Goal: Transaction & Acquisition: Purchase product/service

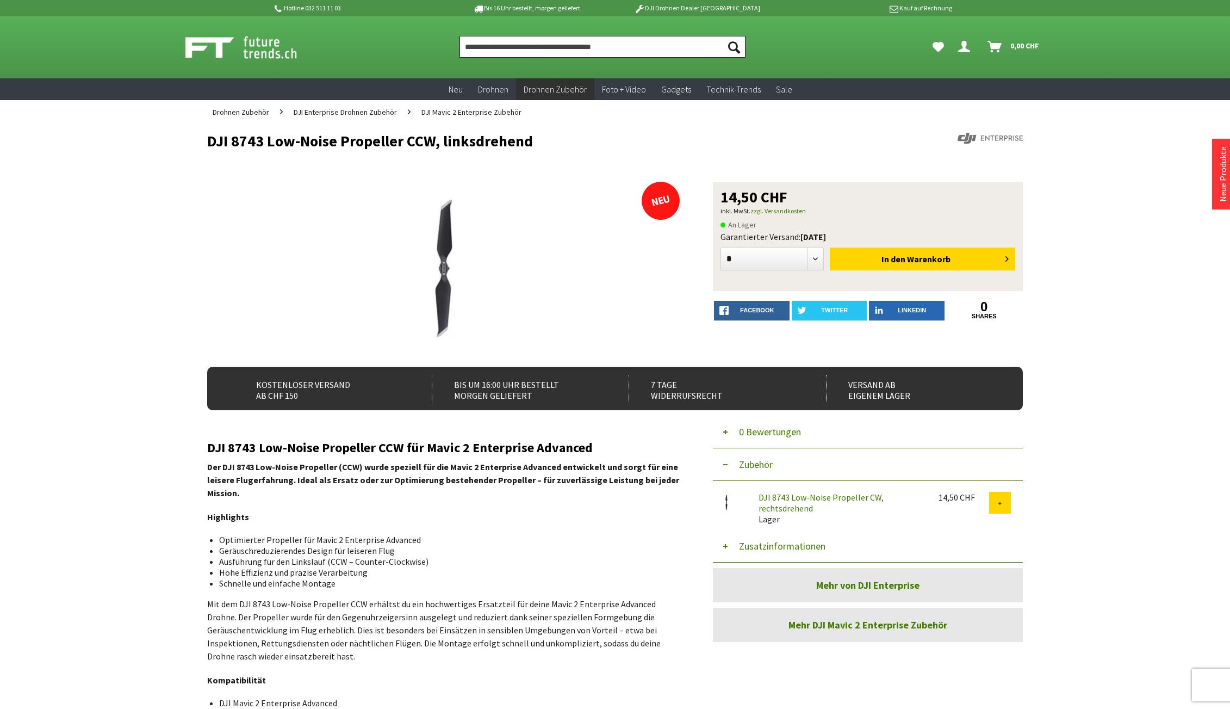
click at [588, 49] on input "Produkt, Marke, Kategorie, EAN, Artikelnummer…" at bounding box center [603, 47] width 286 height 22
paste input "**********"
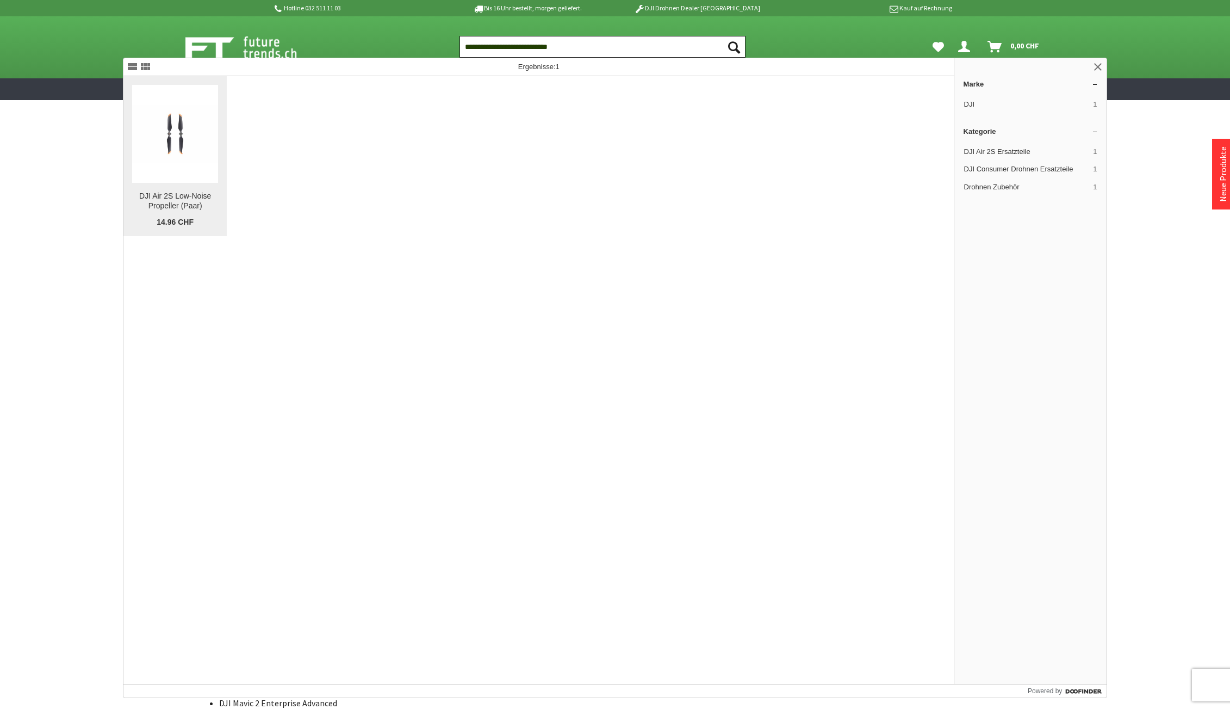
type input "**********"
click at [154, 196] on div "DJI Air 2S Low-Noise Propeller (Paar)" at bounding box center [175, 201] width 86 height 20
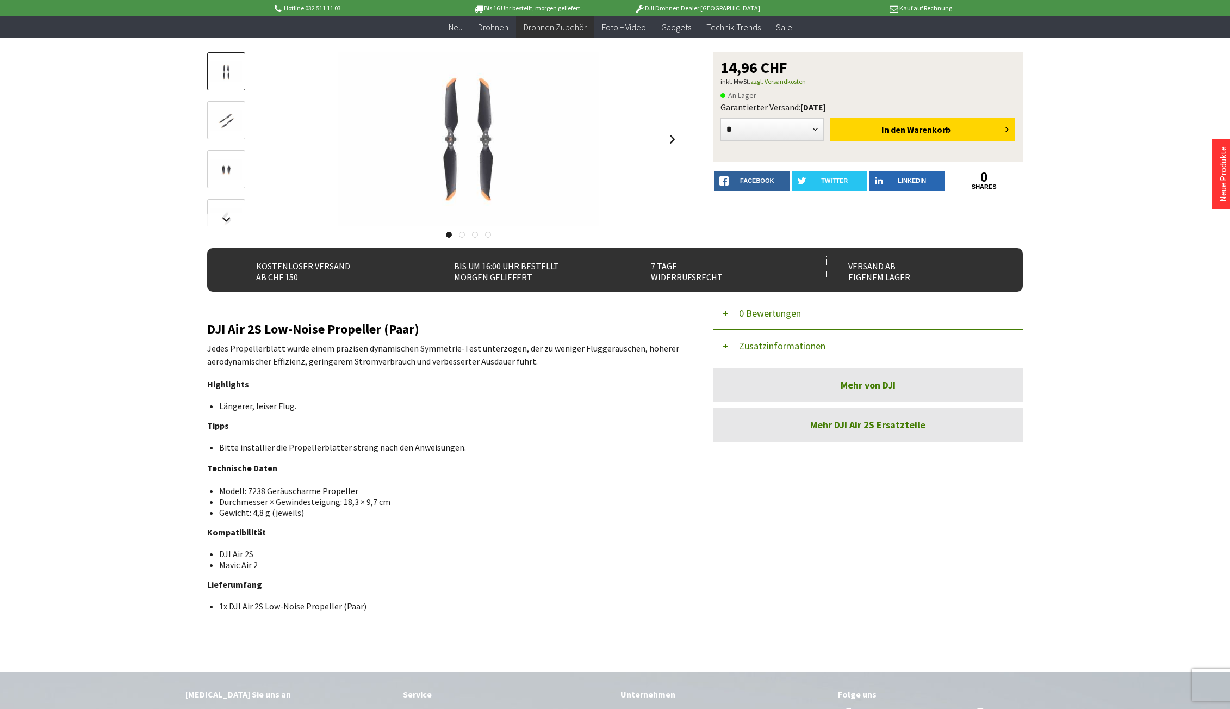
scroll to position [115, 0]
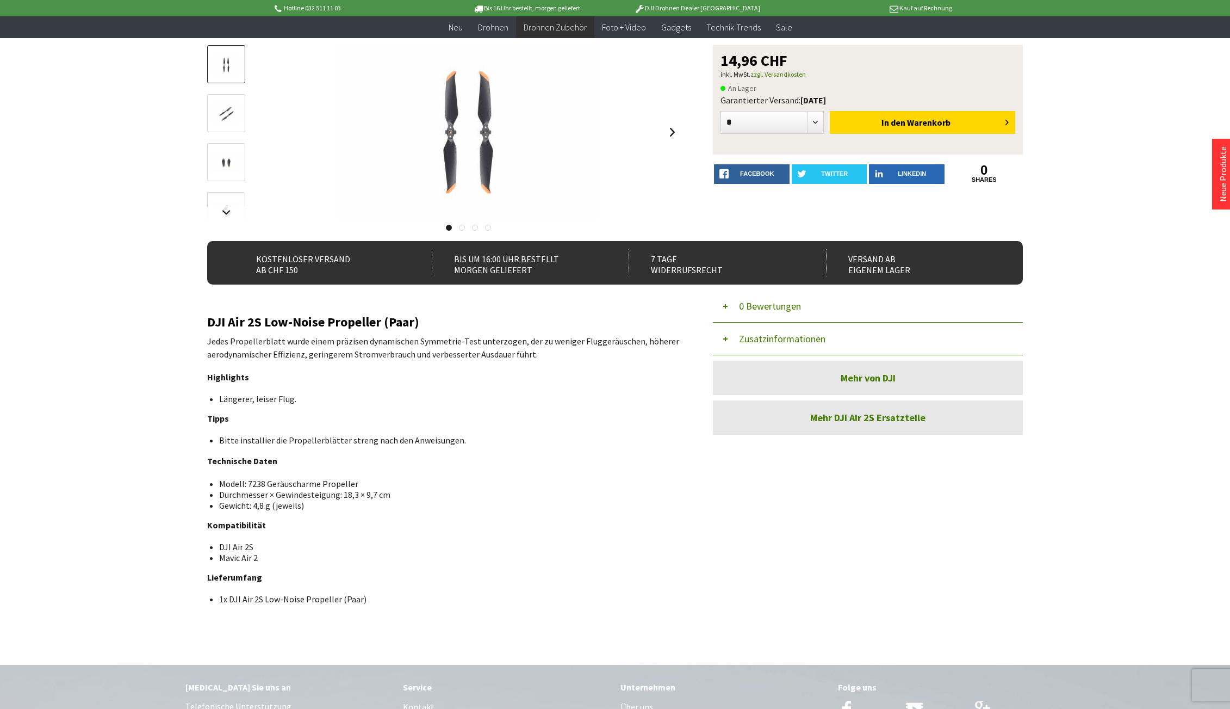
click at [725, 340] on button "Zusatzinformationen" at bounding box center [868, 339] width 310 height 33
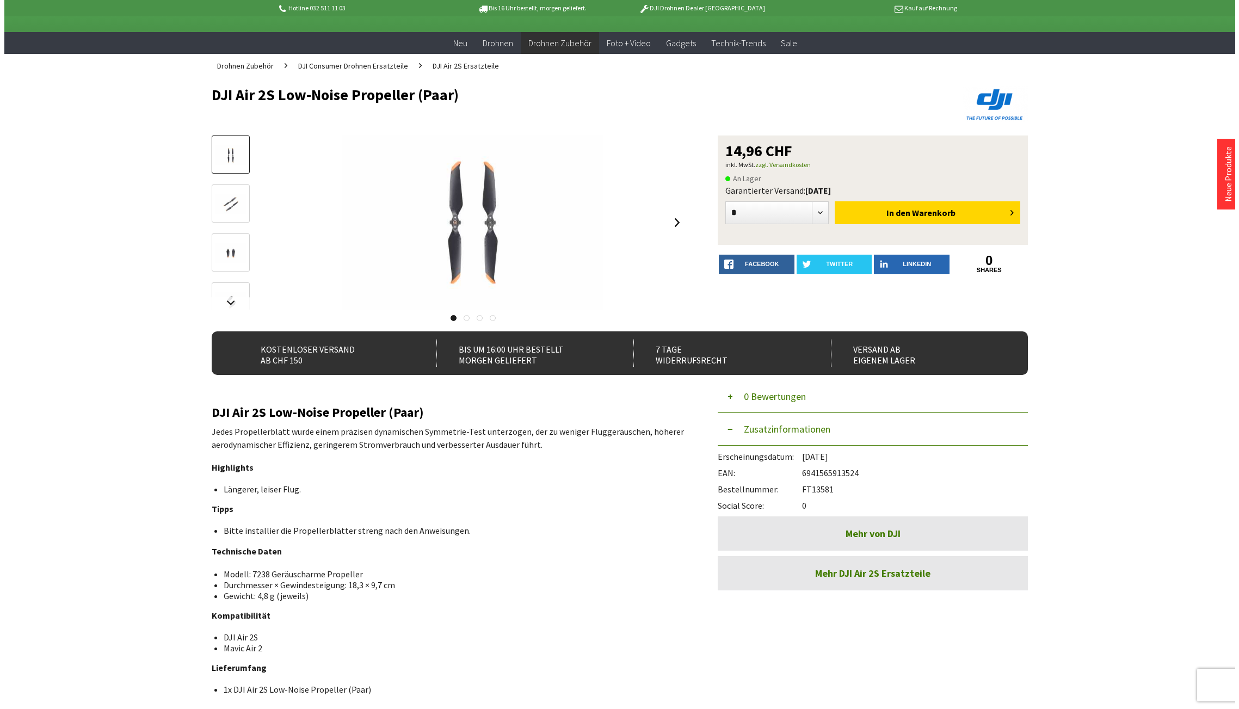
scroll to position [45, 0]
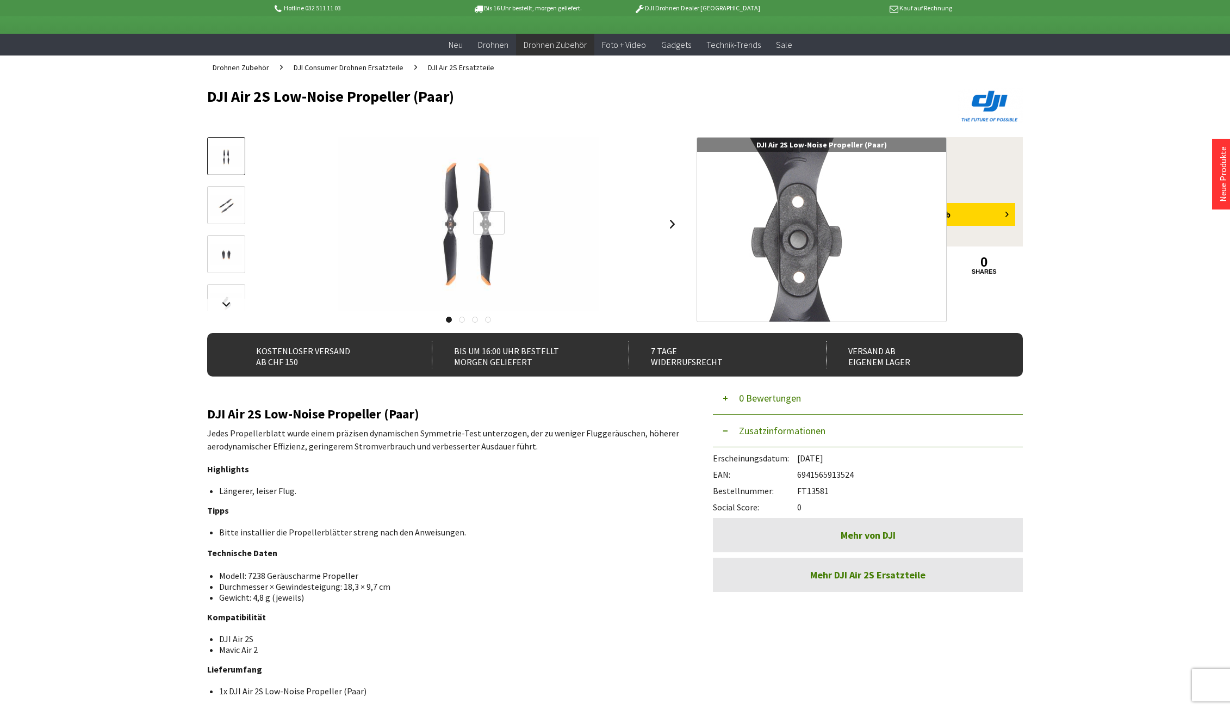
click at [486, 225] on div at bounding box center [489, 222] width 32 height 23
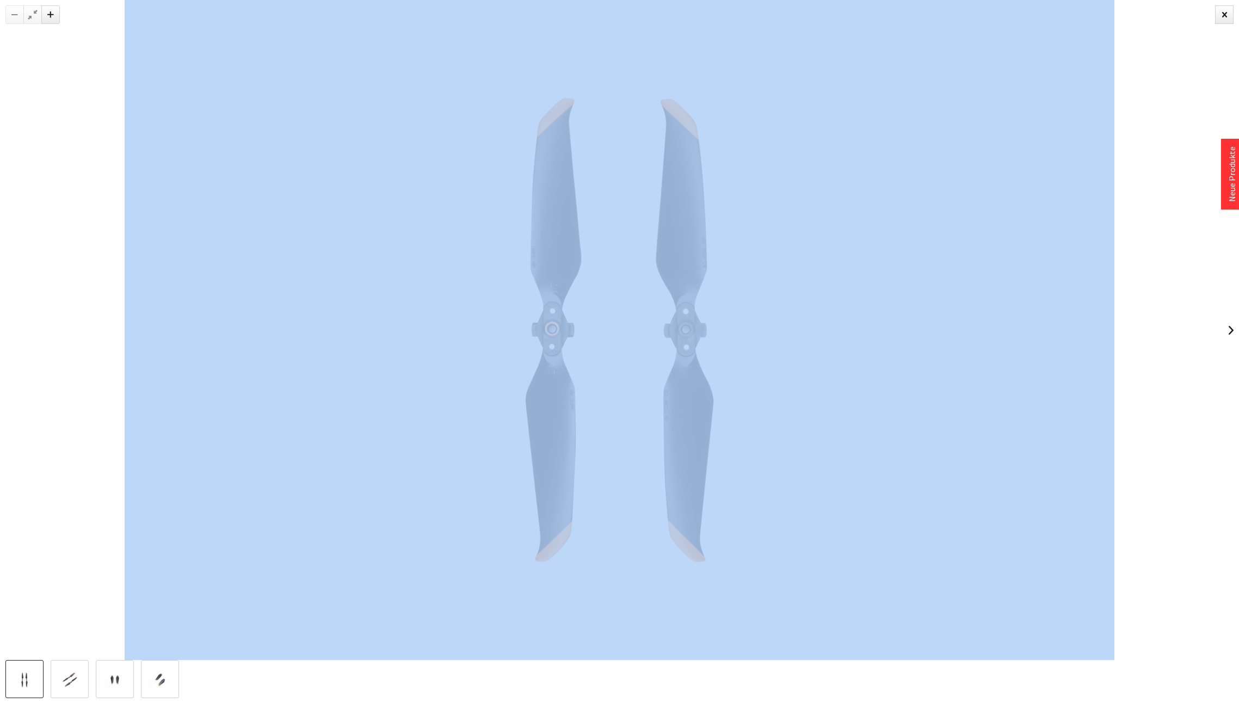
drag, startPoint x: 1228, startPoint y: 14, endPoint x: 1177, endPoint y: 260, distance: 251.0
click at [1174, 255] on div at bounding box center [619, 354] width 1239 height 709
click at [1230, 329] on link at bounding box center [1230, 330] width 16 height 38
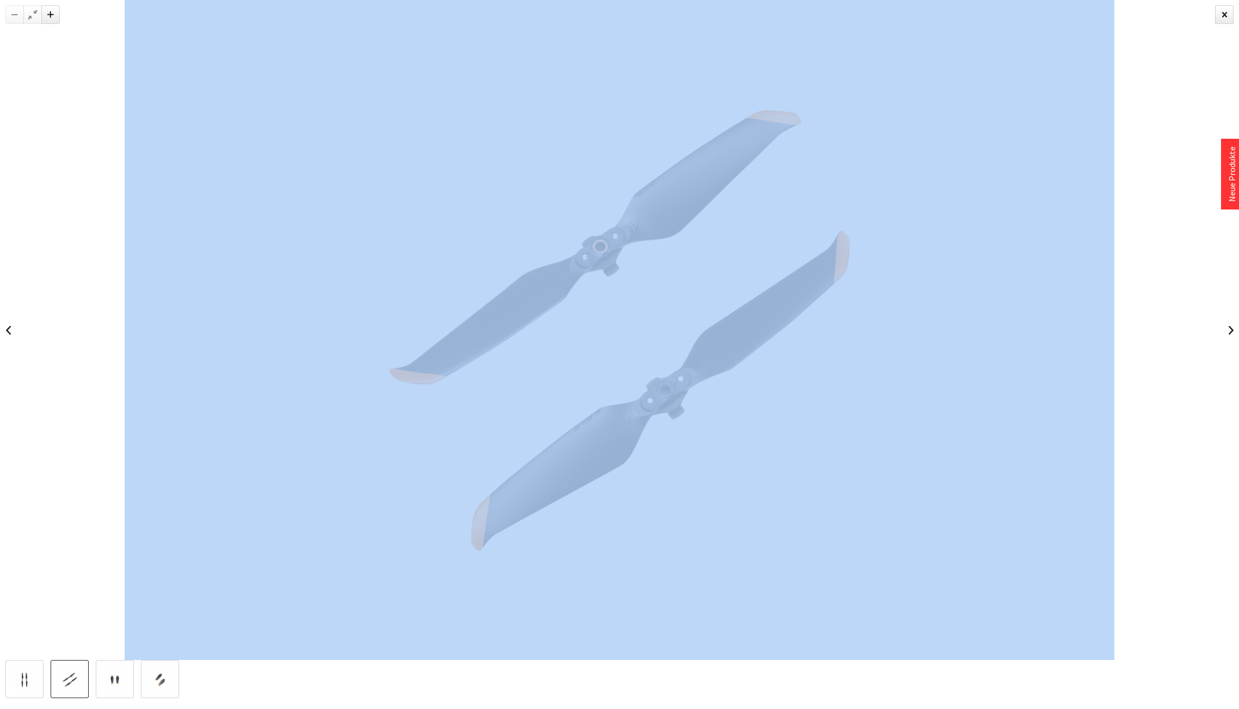
click at [1043, 321] on img at bounding box center [620, 330] width 990 height 660
click at [806, 296] on img at bounding box center [620, 330] width 990 height 660
click at [672, 256] on img at bounding box center [620, 330] width 990 height 660
click at [1153, 206] on div at bounding box center [619, 330] width 1239 height 660
click at [1141, 212] on div at bounding box center [619, 330] width 1239 height 660
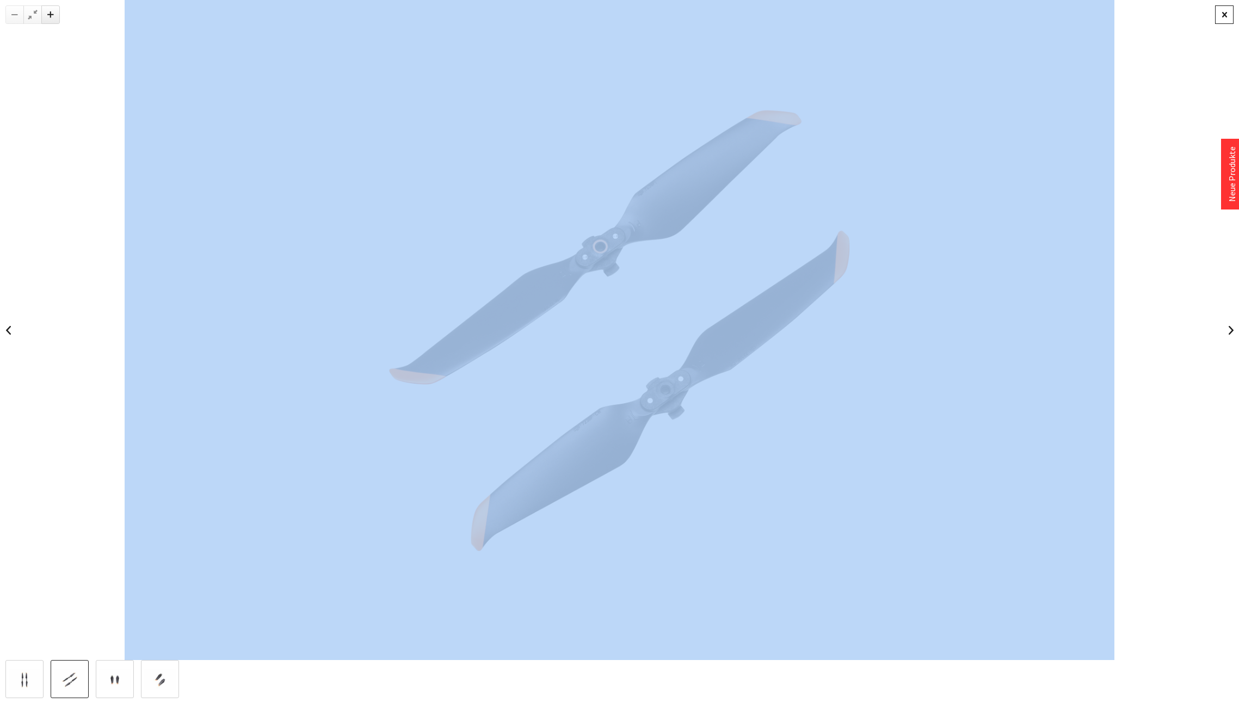
click at [1224, 13] on div at bounding box center [1224, 14] width 18 height 18
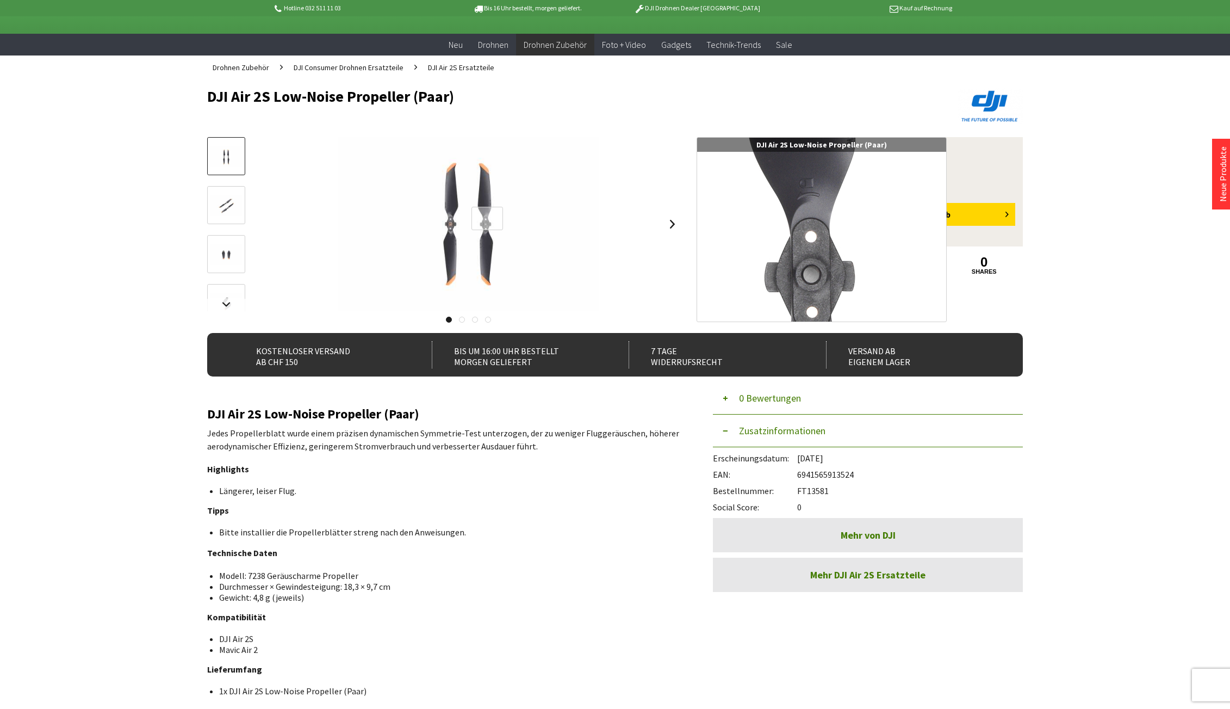
click at [487, 219] on div at bounding box center [488, 218] width 32 height 23
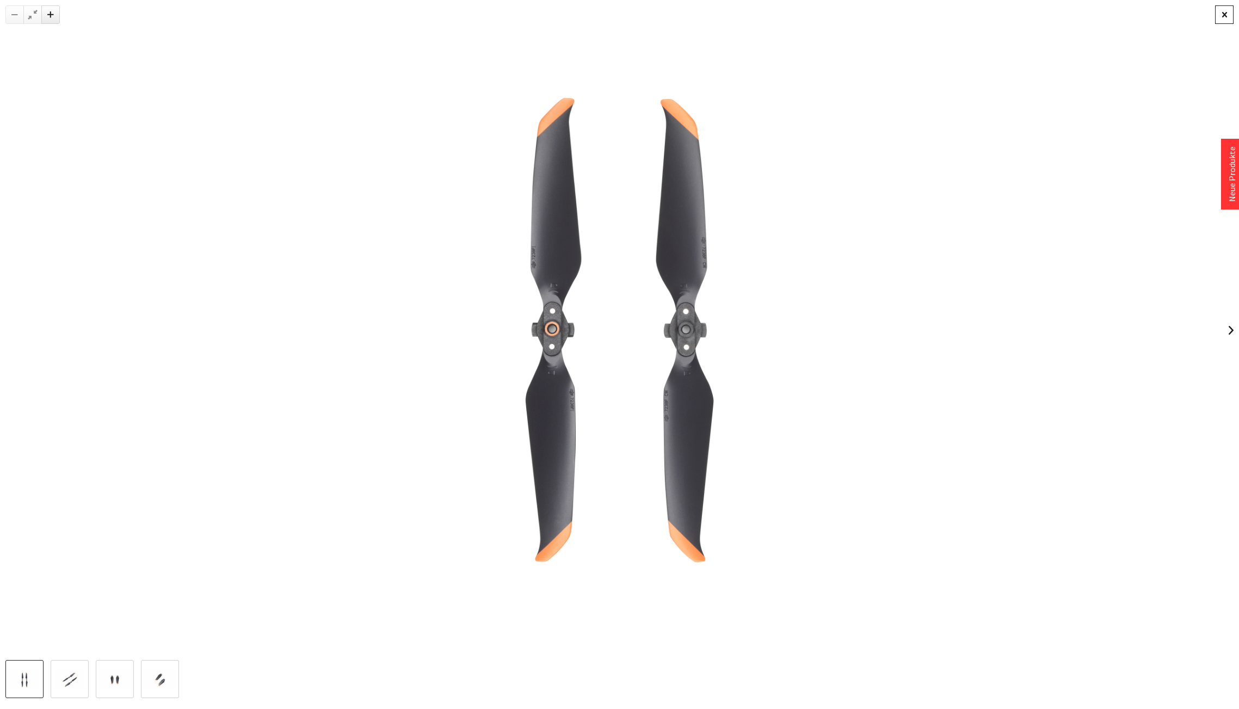
click at [1223, 17] on div at bounding box center [1224, 14] width 18 height 18
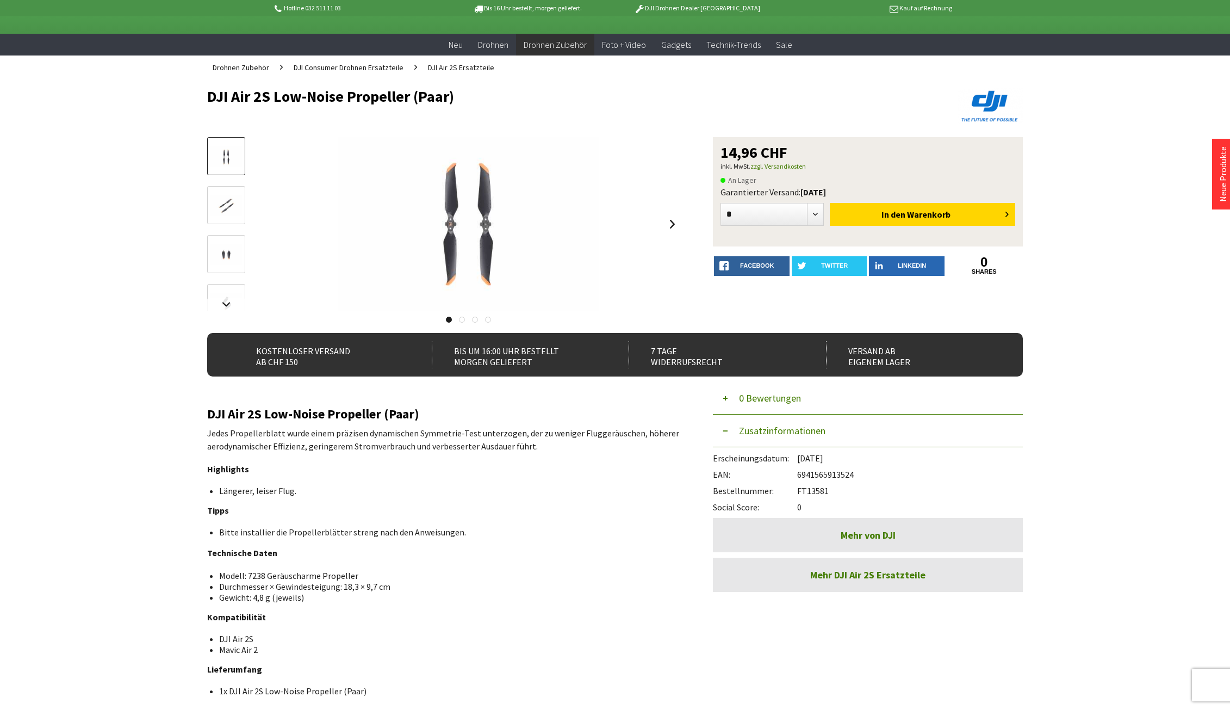
click at [220, 256] on img at bounding box center [227, 254] width 32 height 21
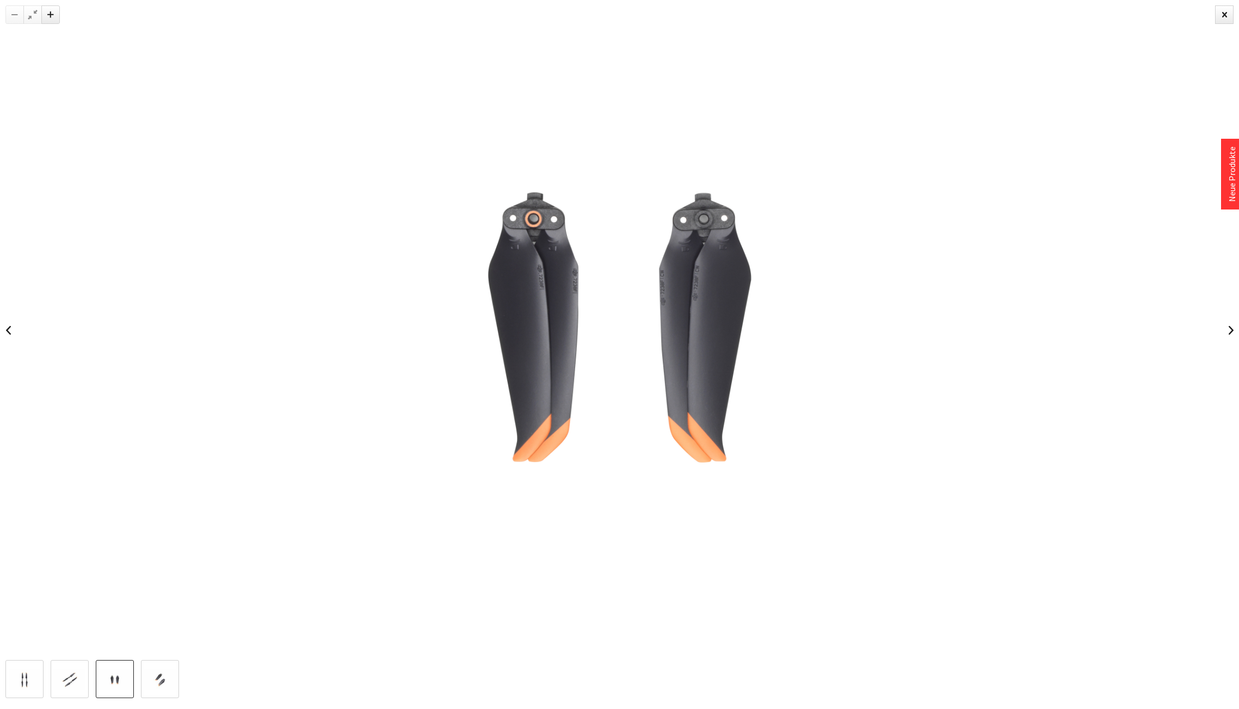
click at [149, 684] on img at bounding box center [160, 679] width 32 height 21
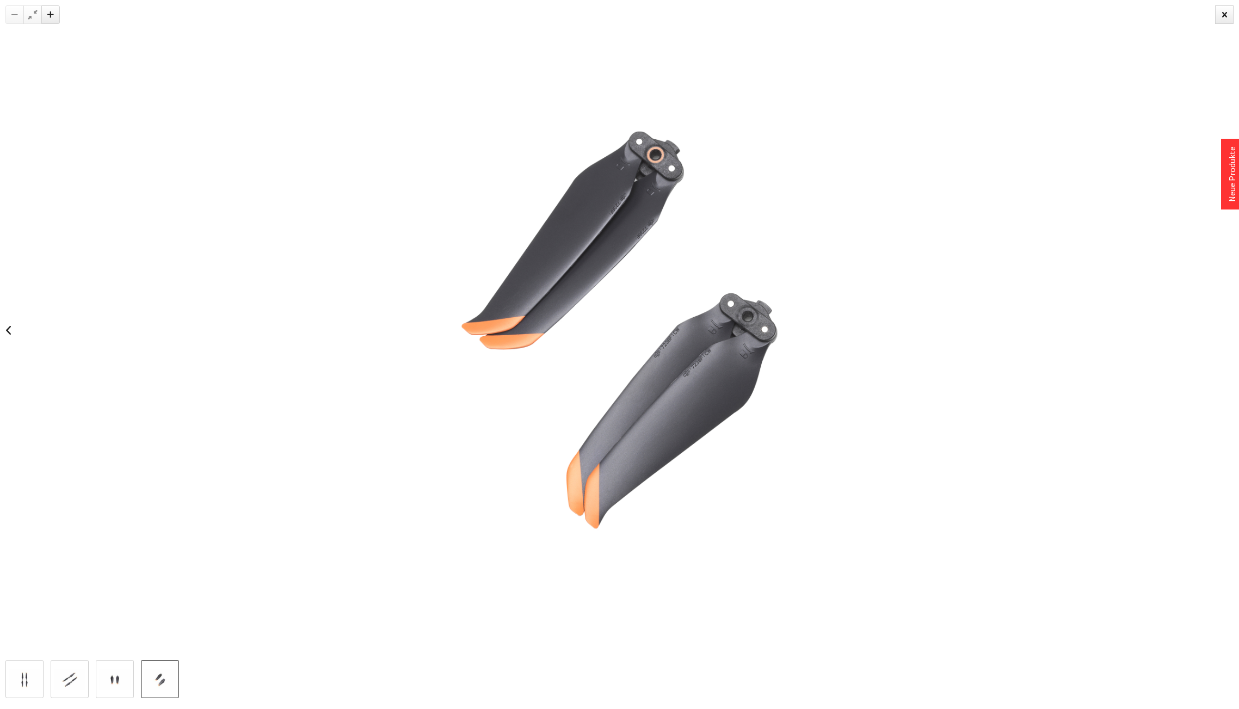
click at [113, 666] on link at bounding box center [115, 679] width 38 height 38
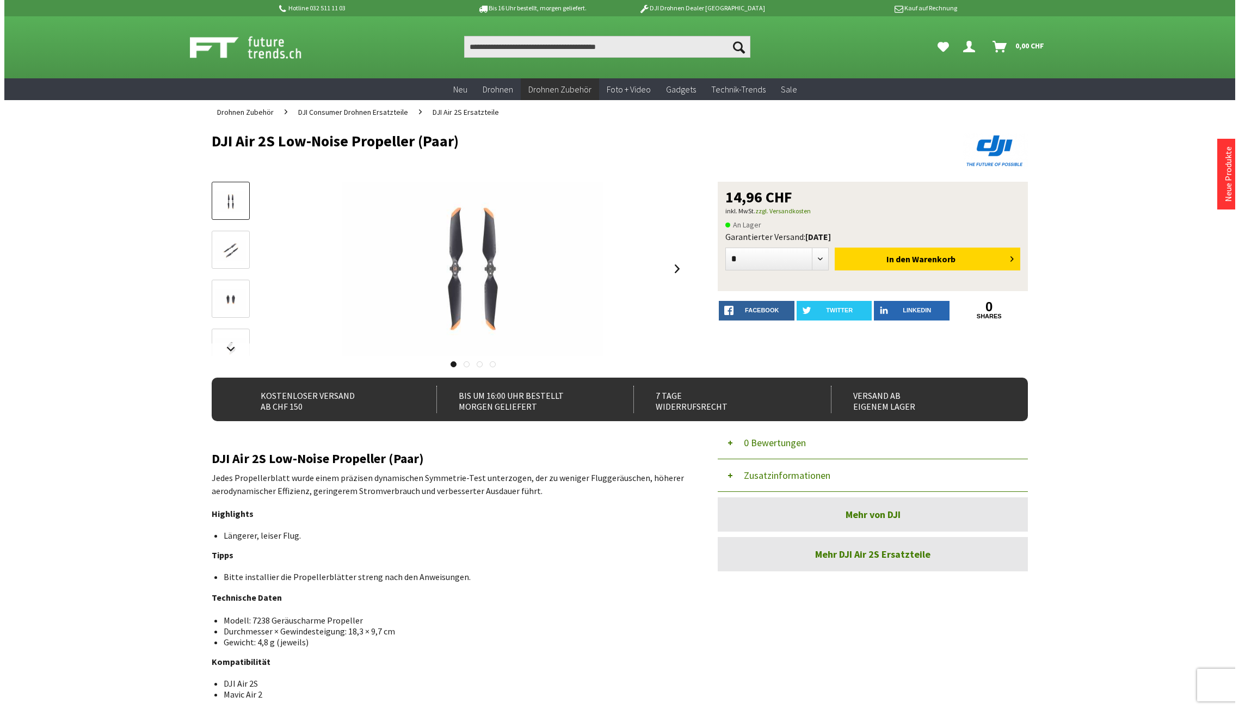
scroll to position [45, 0]
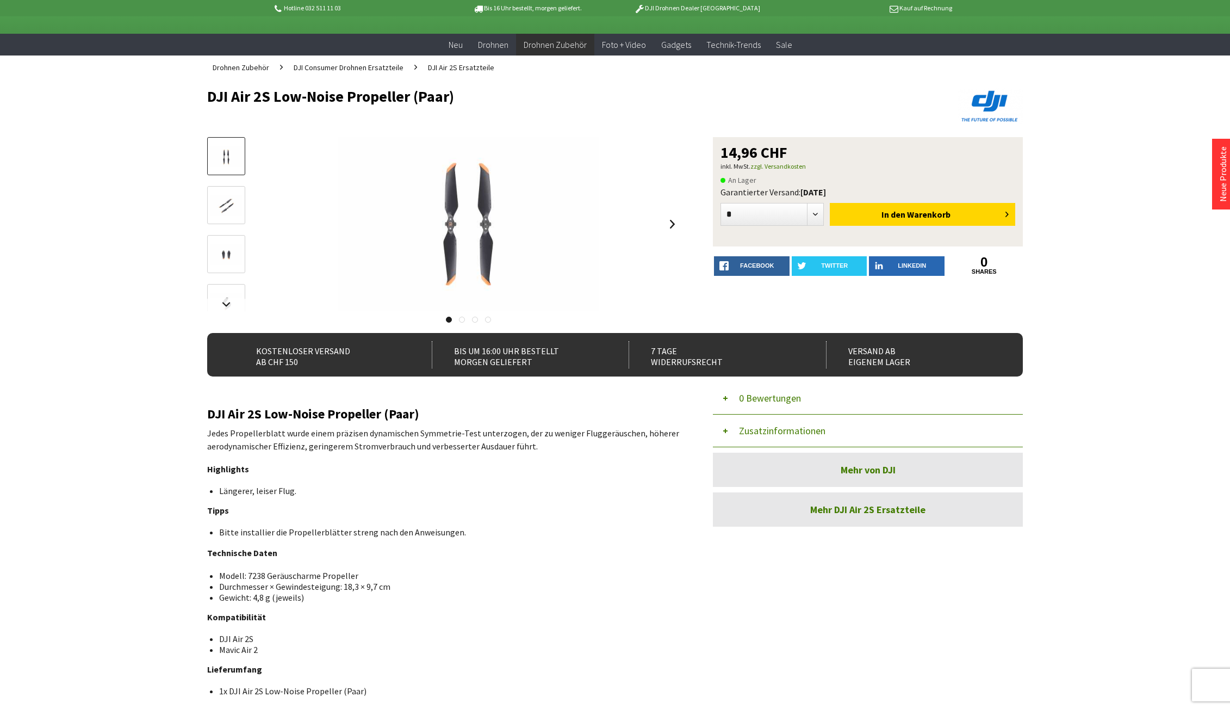
click at [226, 260] on img at bounding box center [227, 254] width 32 height 21
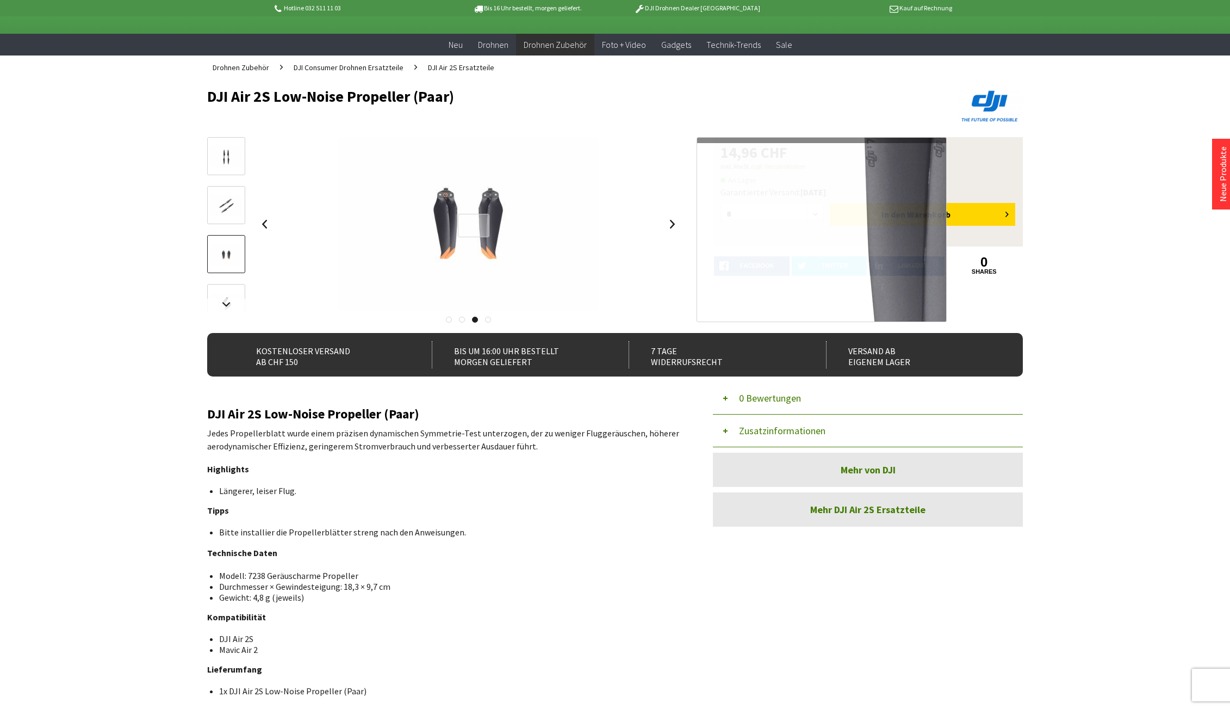
click at [474, 226] on div at bounding box center [474, 225] width 32 height 23
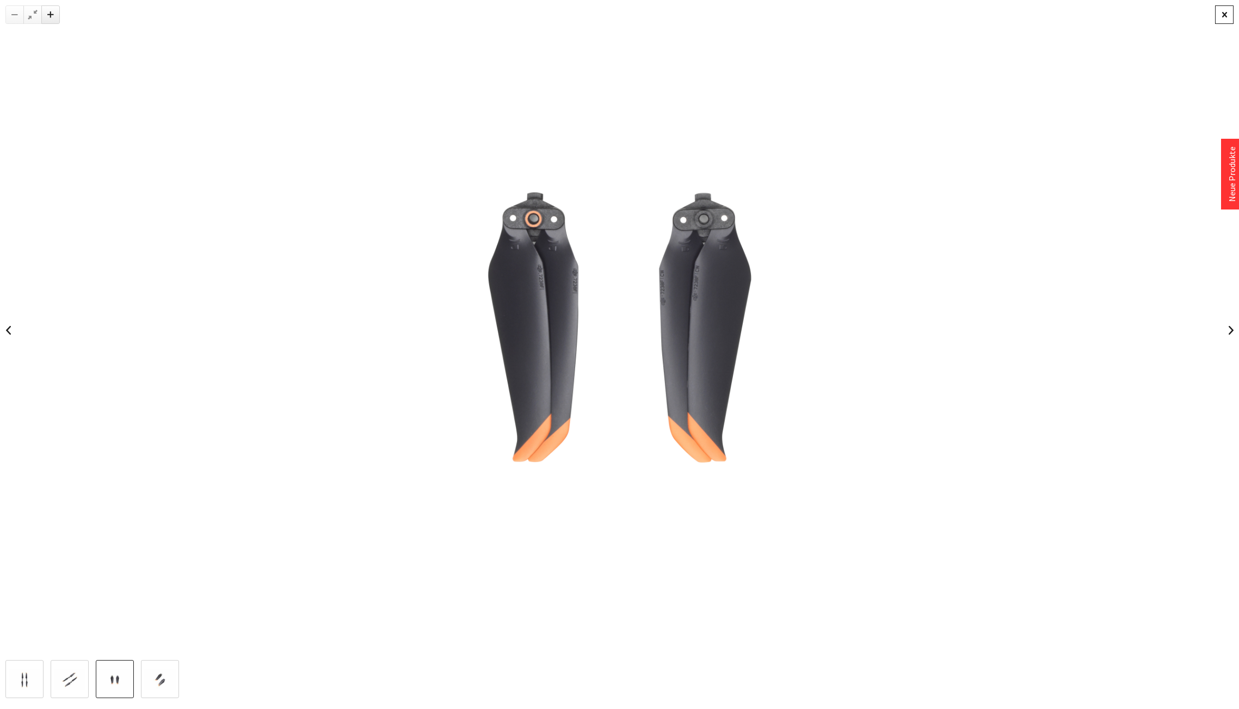
click at [1227, 15] on div at bounding box center [1224, 14] width 18 height 18
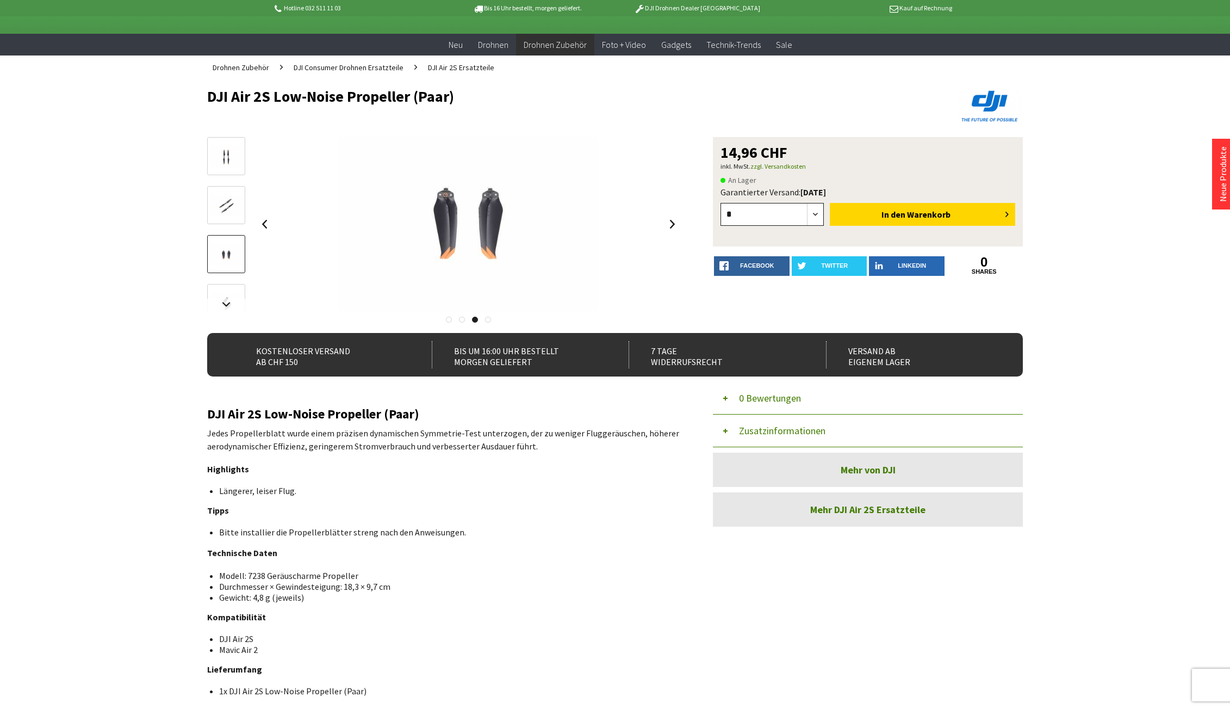
select select "*"
click option "*" at bounding box center [0, 0] width 0 height 0
click at [909, 212] on span "Warenkorb" at bounding box center [929, 214] width 44 height 11
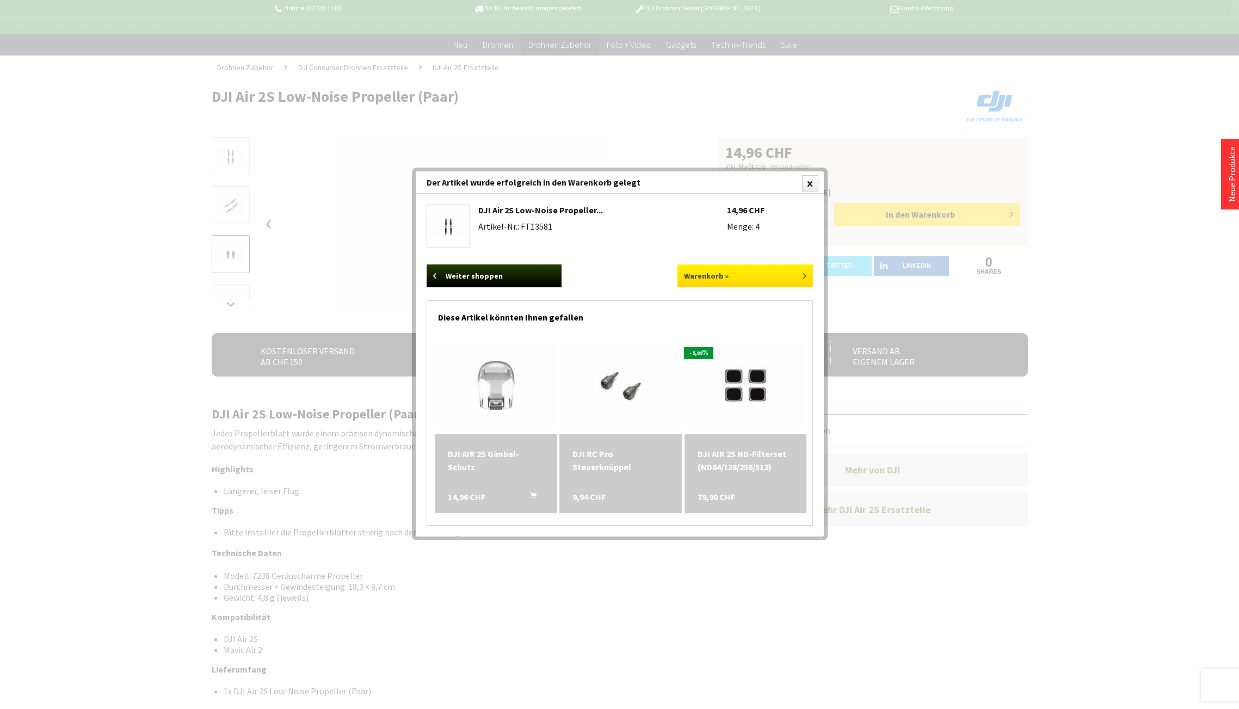
click at [753, 271] on link "Warenkorb »" at bounding box center [744, 275] width 135 height 23
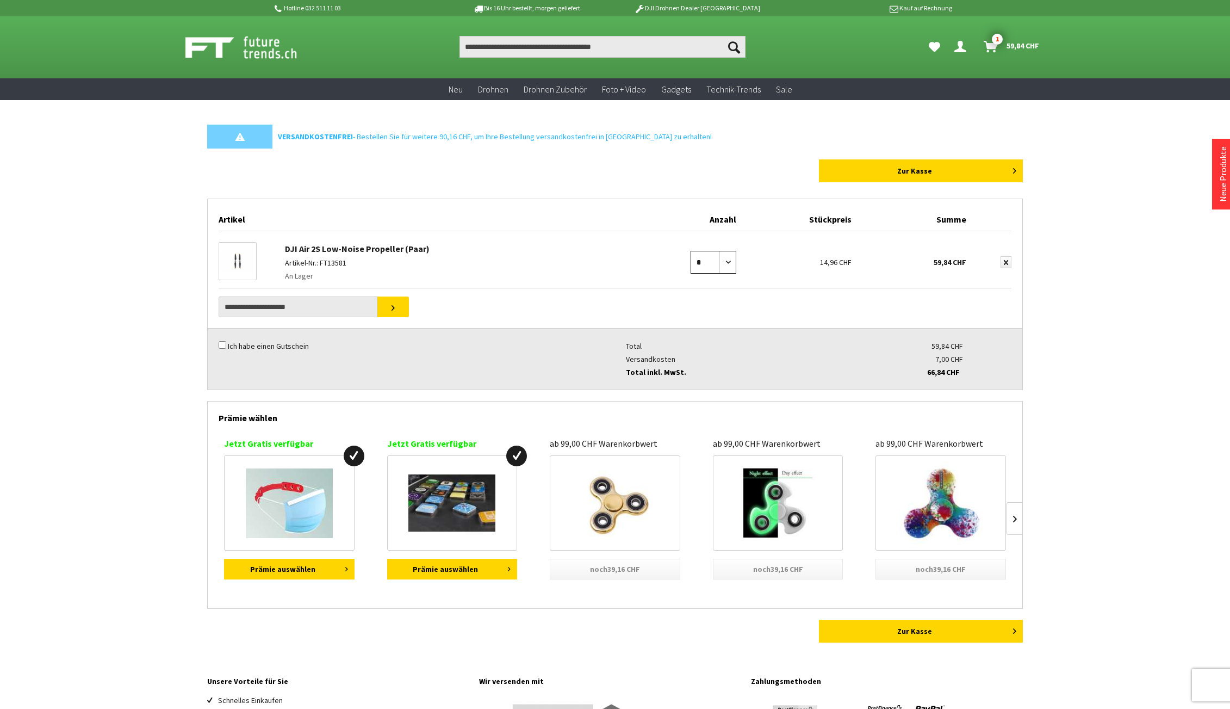
select select "*"
click option "*" at bounding box center [0, 0] width 0 height 0
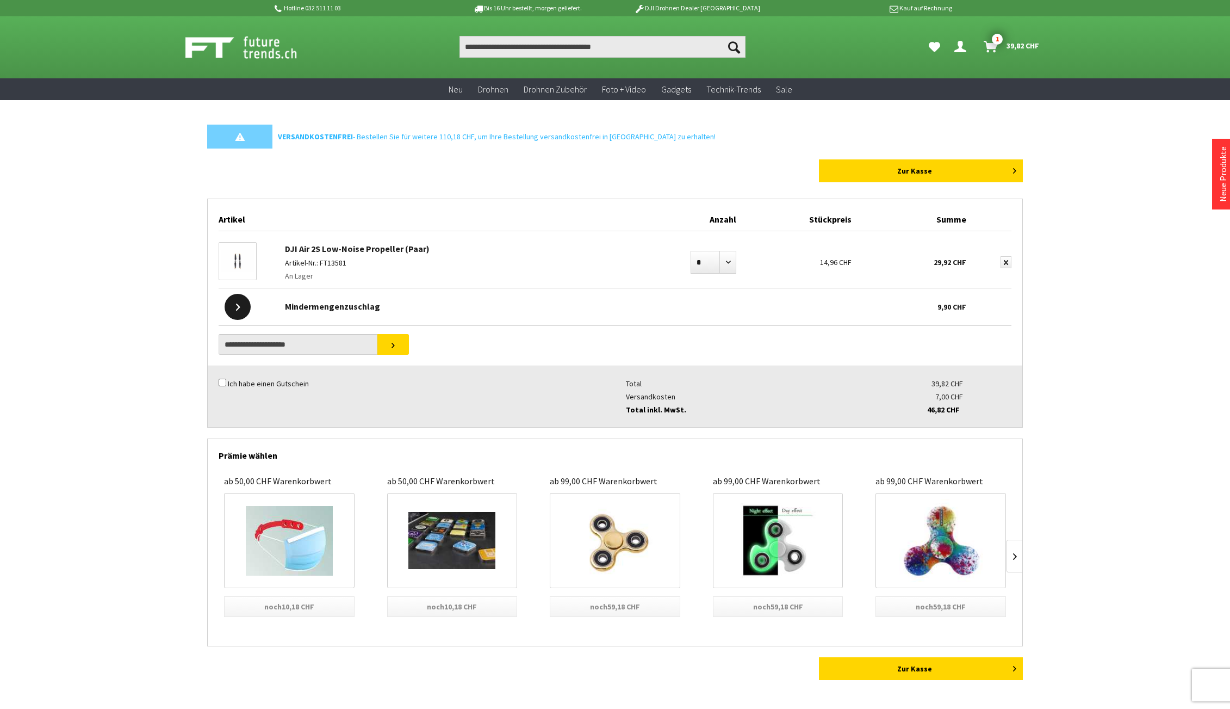
click at [233, 309] on div at bounding box center [238, 307] width 26 height 26
click at [240, 308] on div at bounding box center [238, 307] width 26 height 26
click at [344, 313] on div "Mindermengenzuschlag" at bounding box center [554, 303] width 549 height 31
select select "*"
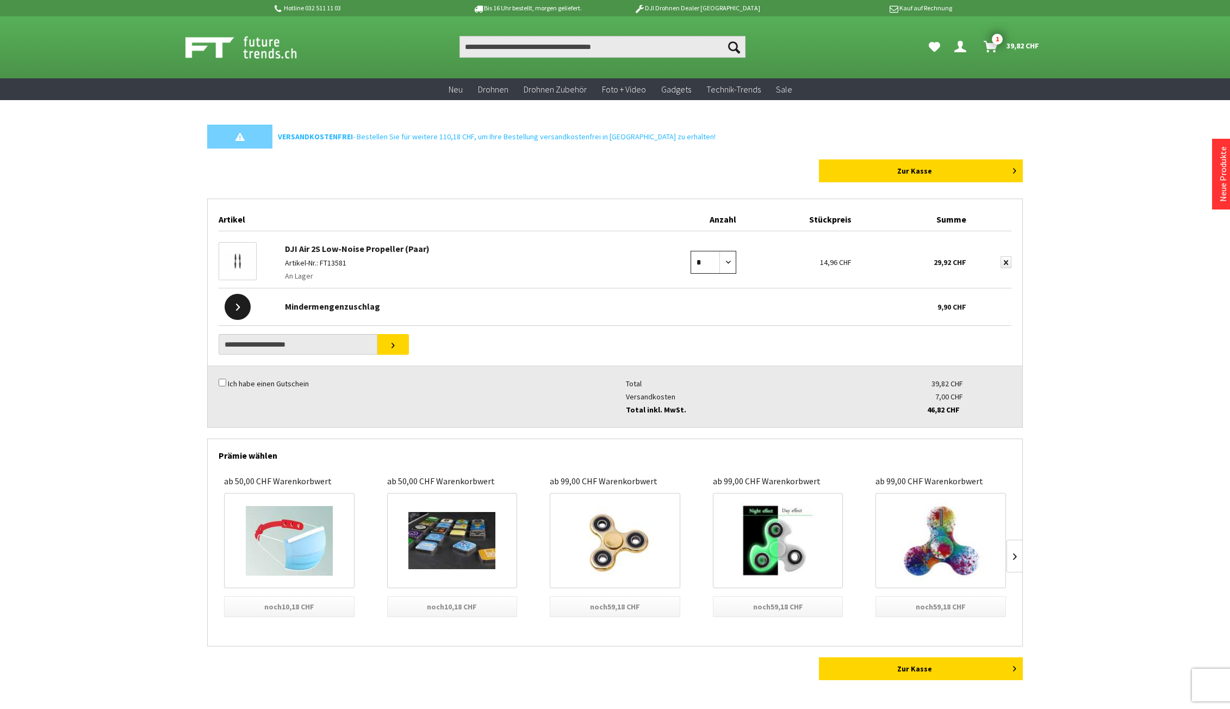
click option "*" at bounding box center [0, 0] width 0 height 0
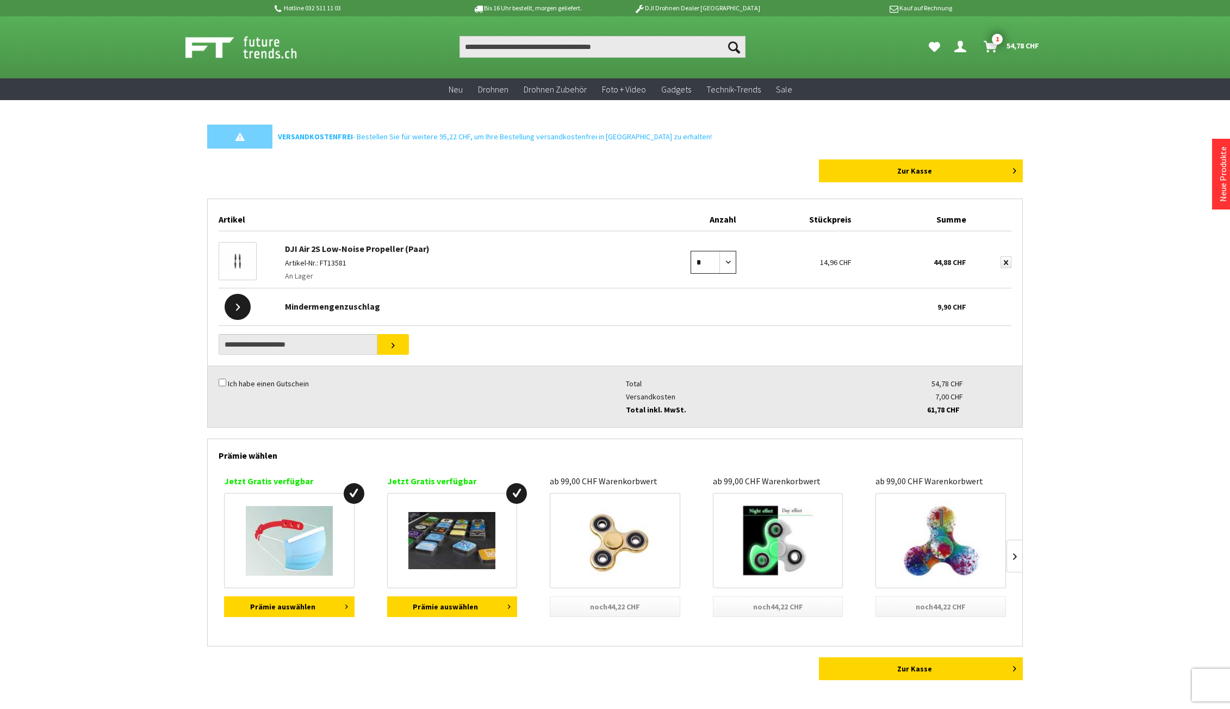
select select "*"
click option "*" at bounding box center [0, 0] width 0 height 0
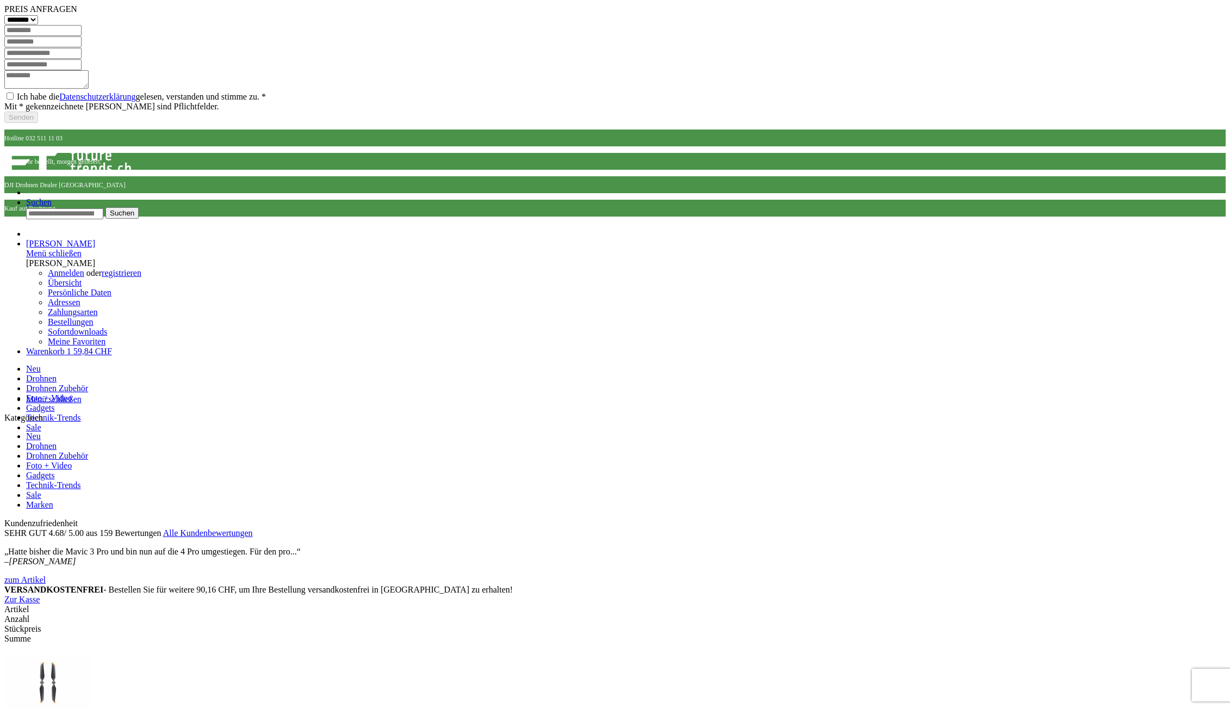
drag, startPoint x: 1058, startPoint y: 561, endPoint x: 1063, endPoint y: 583, distance: 22.4
